Goal: Information Seeking & Learning: Learn about a topic

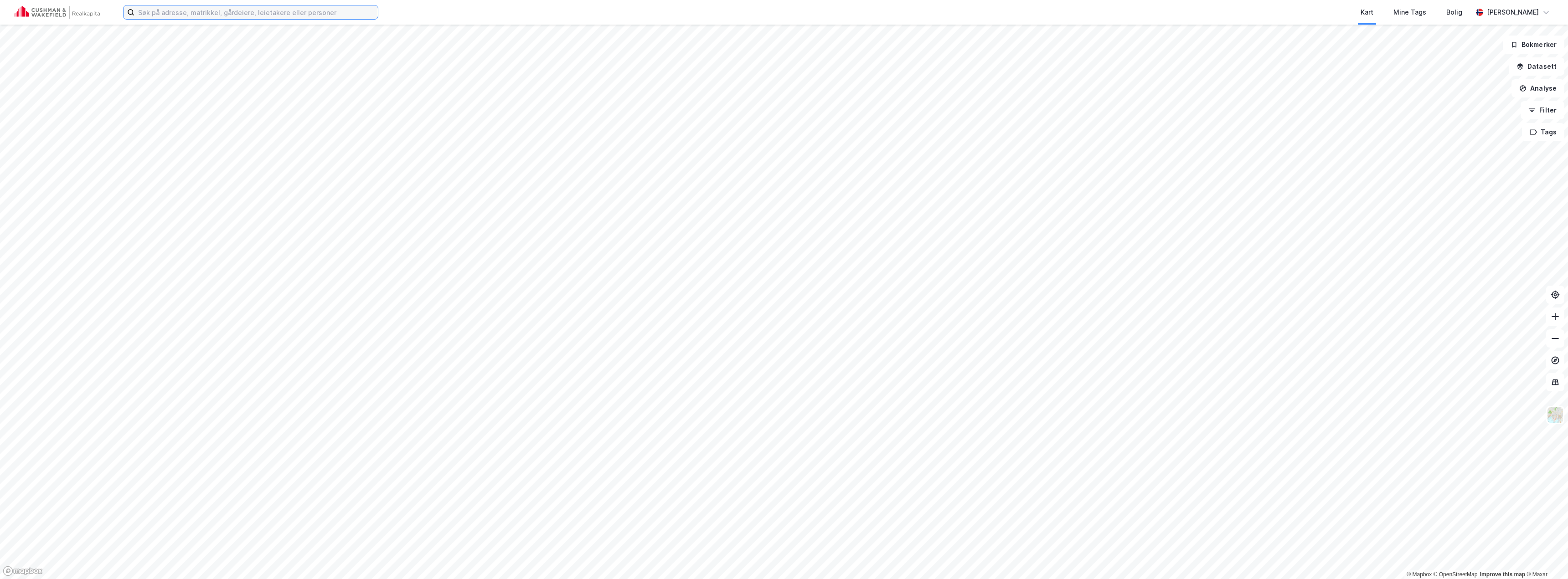
click at [253, 10] on input at bounding box center [256, 12] width 243 height 13
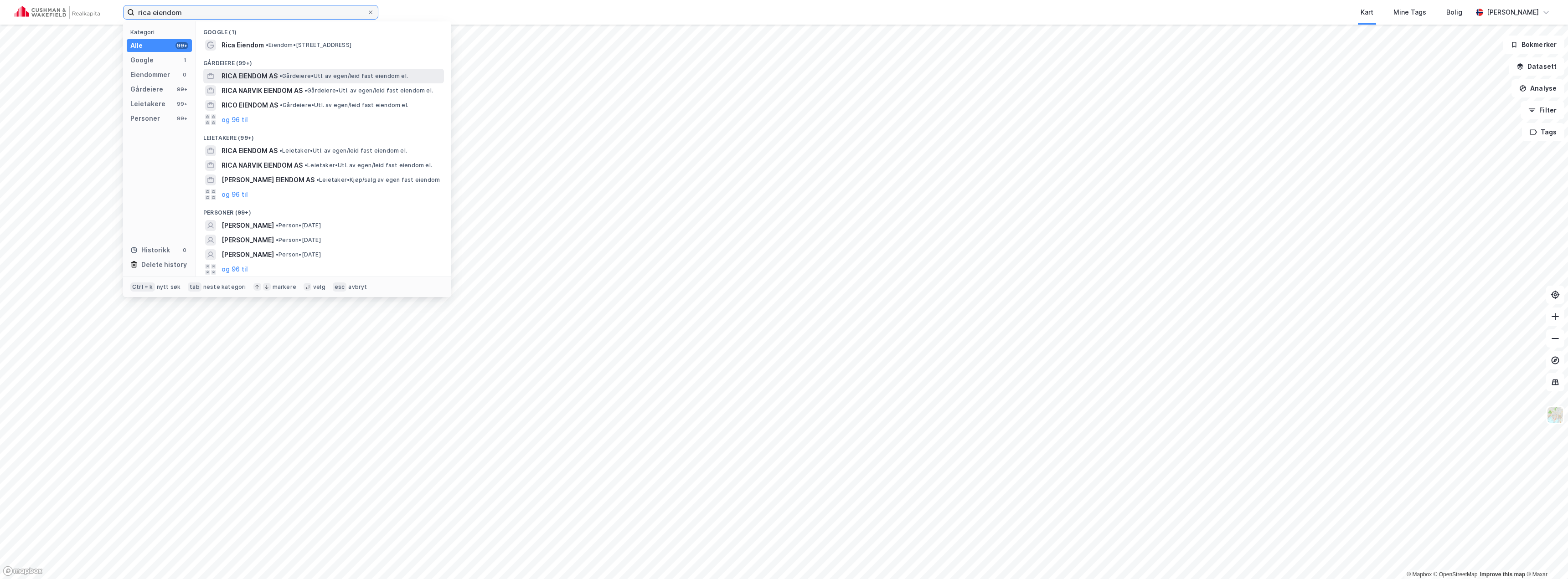
type input "rica eiendom"
click at [297, 73] on span "• Gårdeiere • Utl. av egen/leid fast eiendom el." at bounding box center [343, 76] width 129 height 7
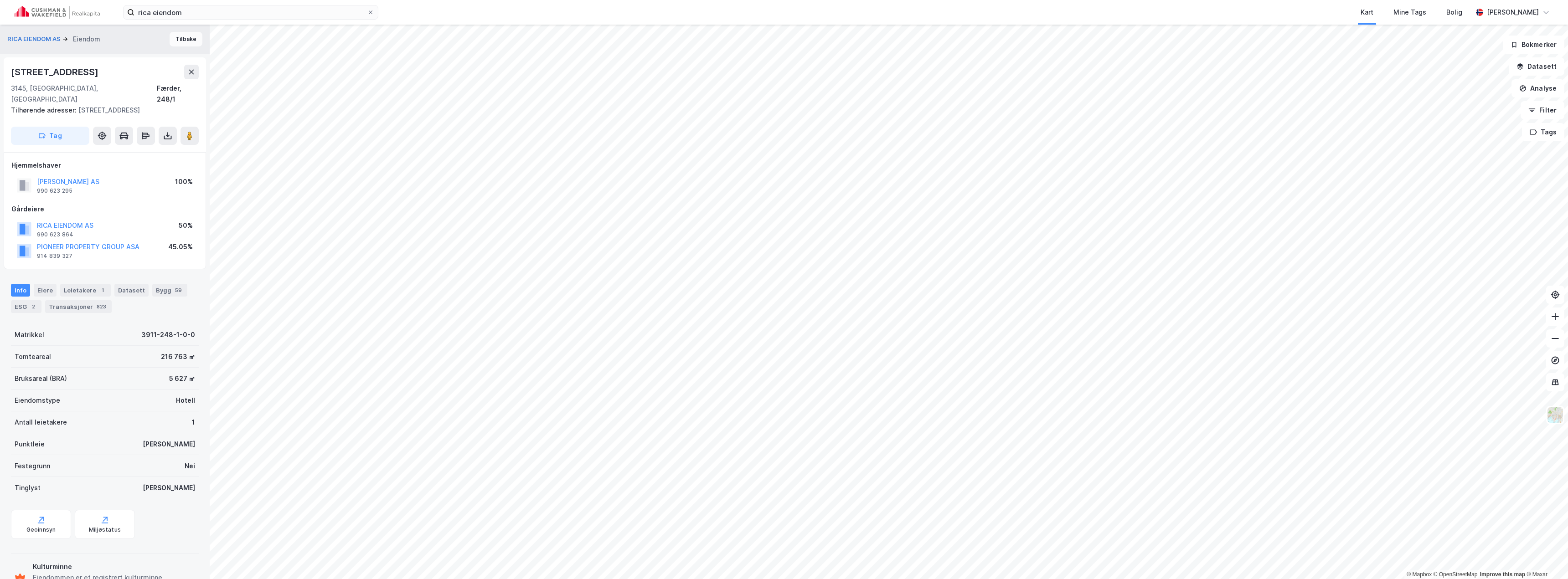
click at [181, 38] on button "Tilbake" at bounding box center [186, 39] width 33 height 15
